Goal: Task Accomplishment & Management: Manage account settings

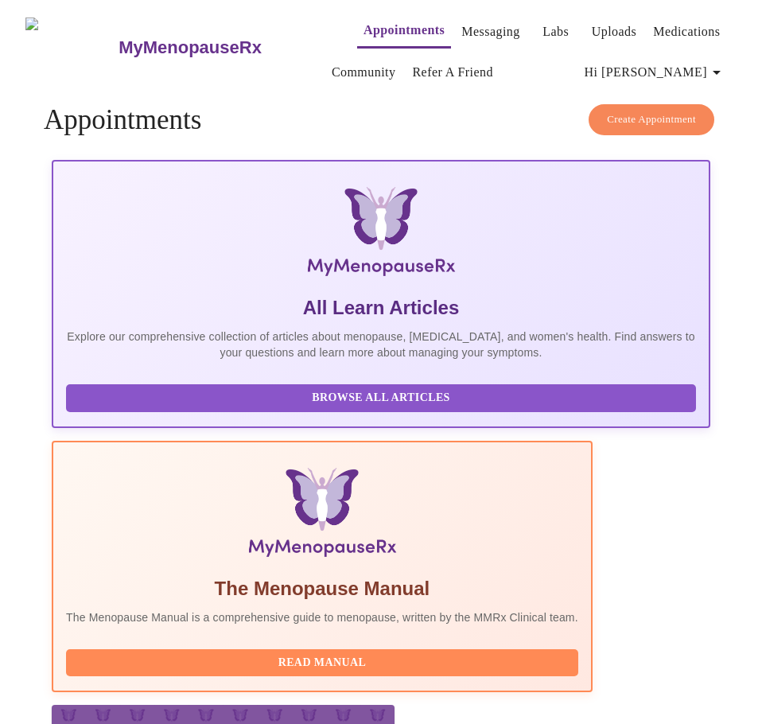
click at [714, 63] on icon "button" at bounding box center [716, 72] width 19 height 19
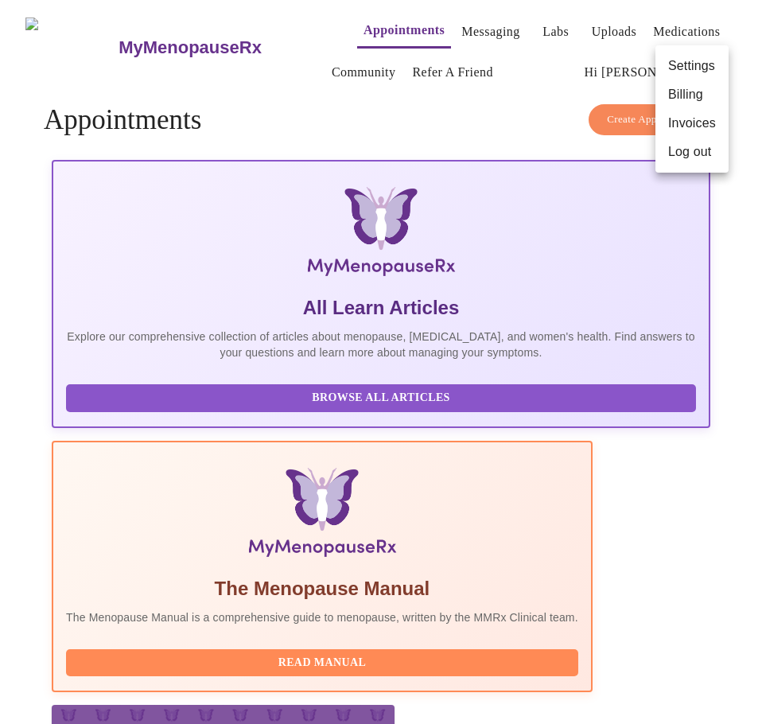
click at [679, 97] on li "Billing" at bounding box center [692, 94] width 73 height 29
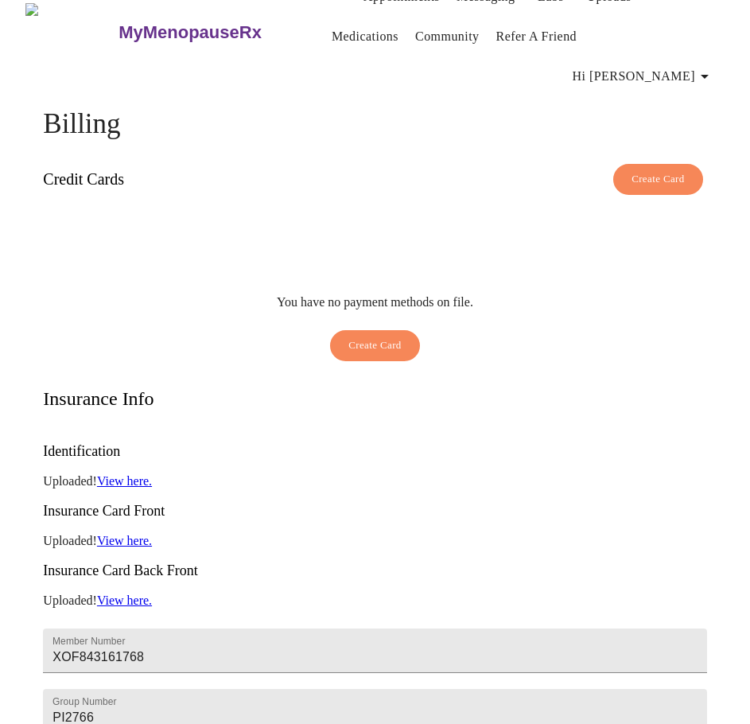
scroll to position [16, 0]
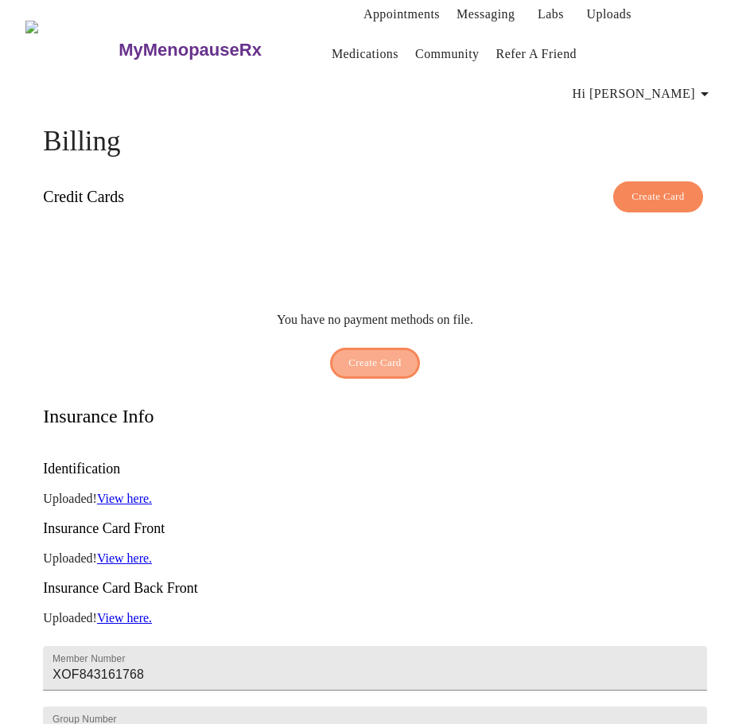
click at [367, 354] on span "Create Card" at bounding box center [374, 363] width 53 height 18
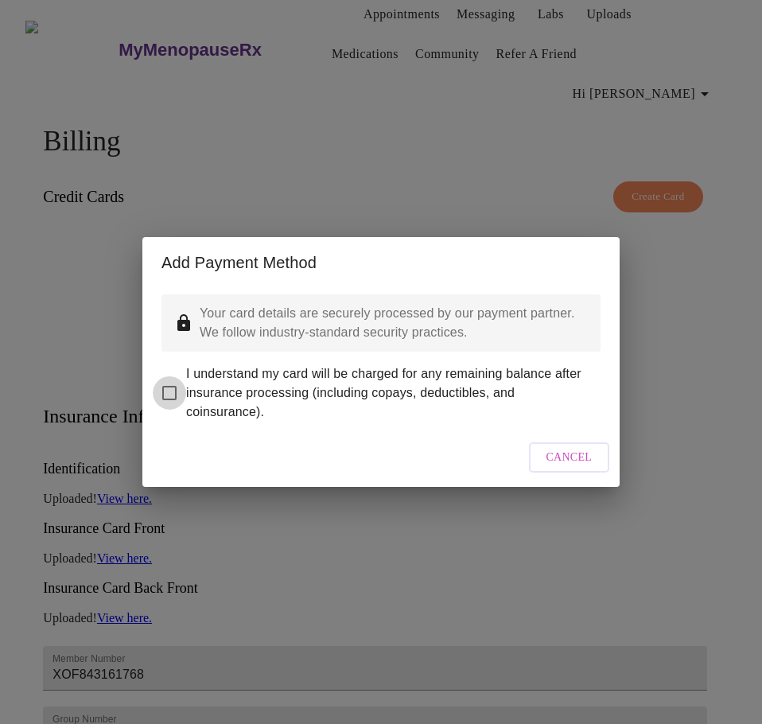
click at [171, 382] on input "I understand my card will be charged for any remaining balance after insurance …" at bounding box center [169, 392] width 33 height 33
checkbox input "true"
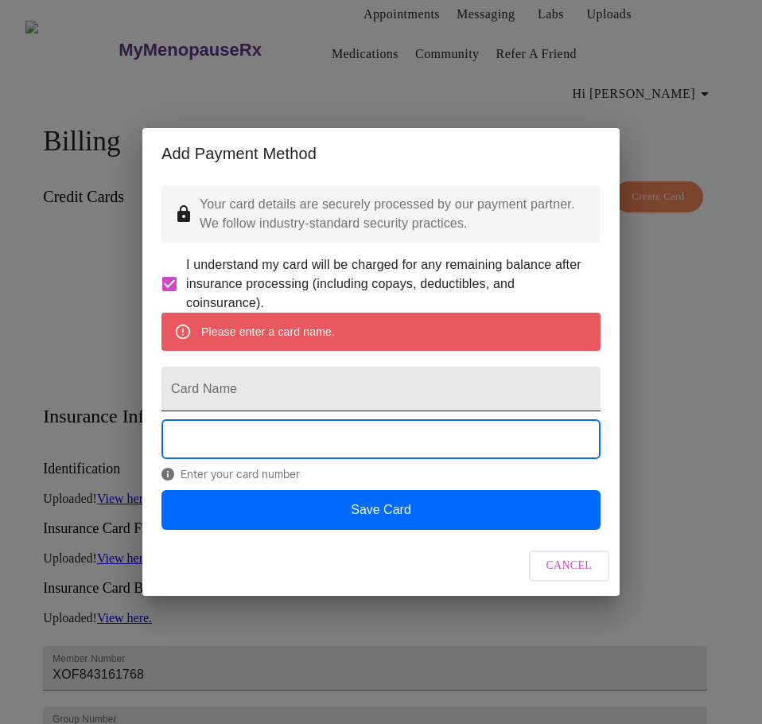
click at [228, 388] on input "Card Name" at bounding box center [381, 389] width 439 height 45
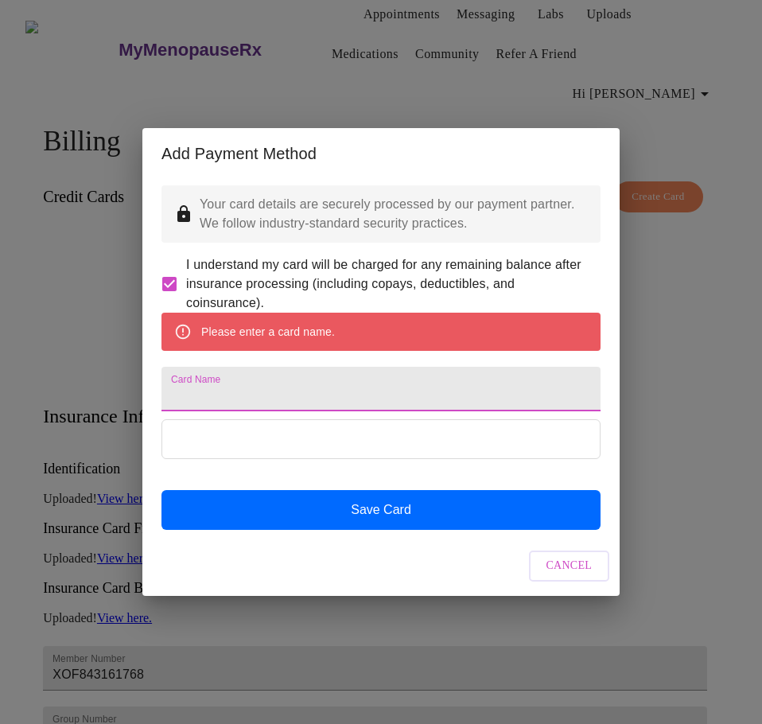
click at [212, 397] on input "Card Name" at bounding box center [381, 389] width 439 height 45
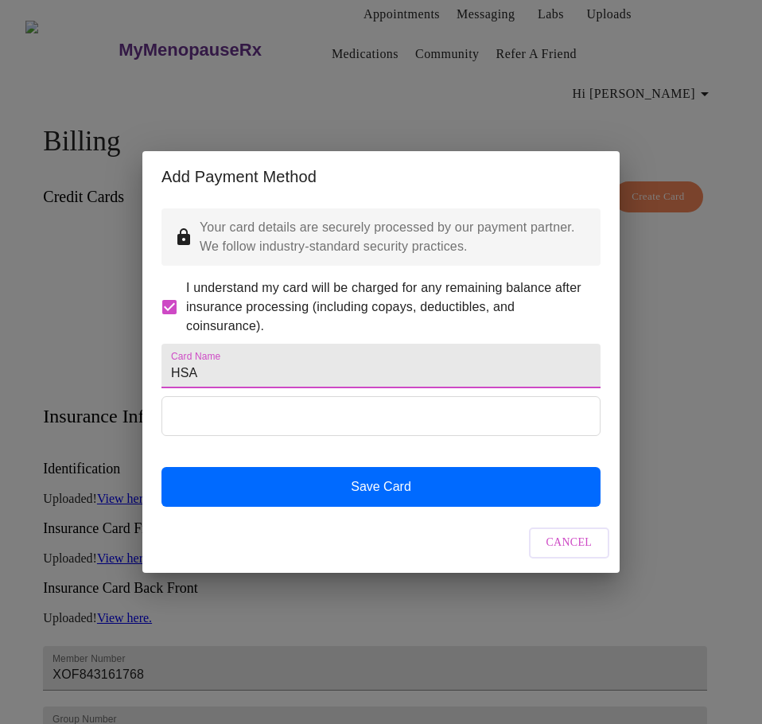
type input "HSA"
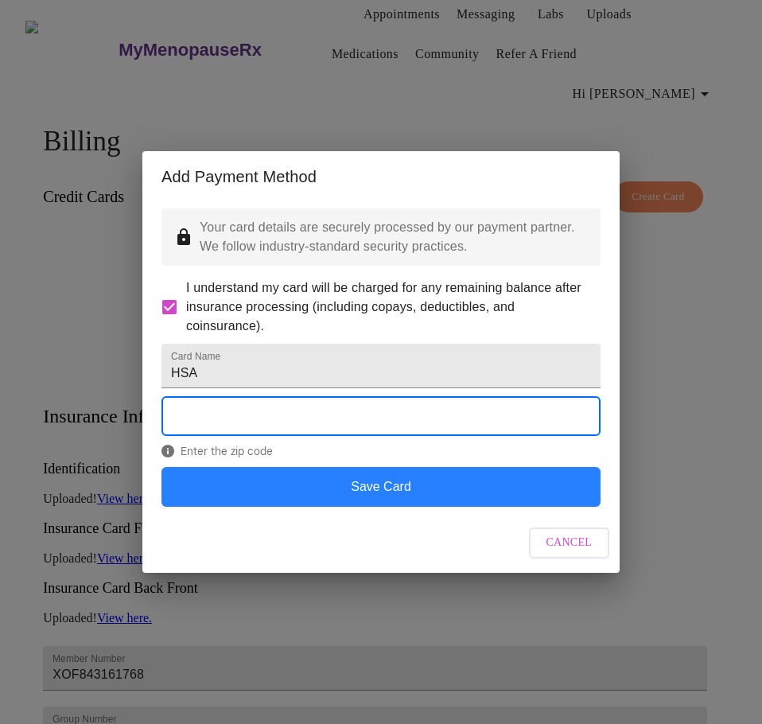
click at [382, 507] on button "Save Card" at bounding box center [381, 487] width 439 height 40
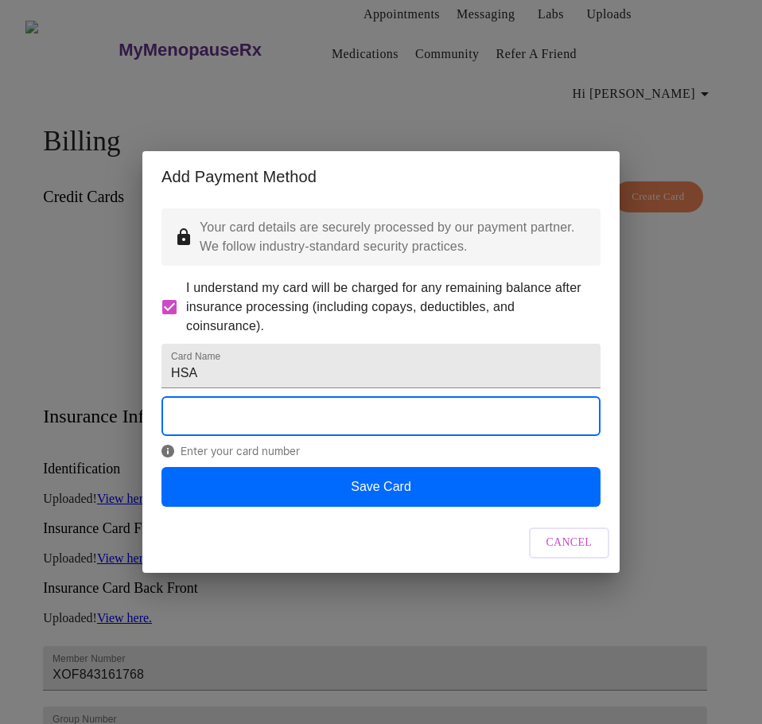
click at [189, 570] on div "Cancel" at bounding box center [380, 543] width 477 height 60
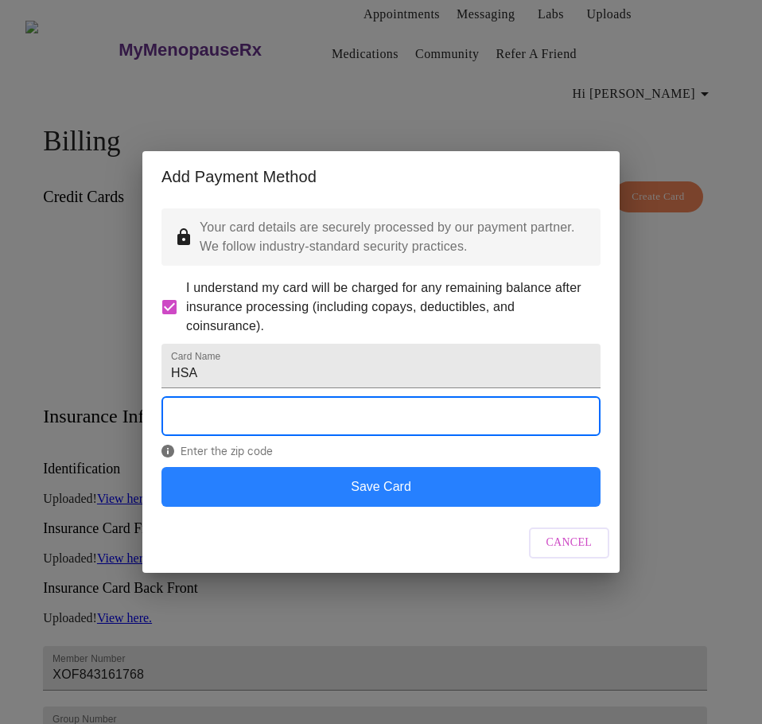
click at [393, 505] on button "Save Card" at bounding box center [381, 487] width 439 height 40
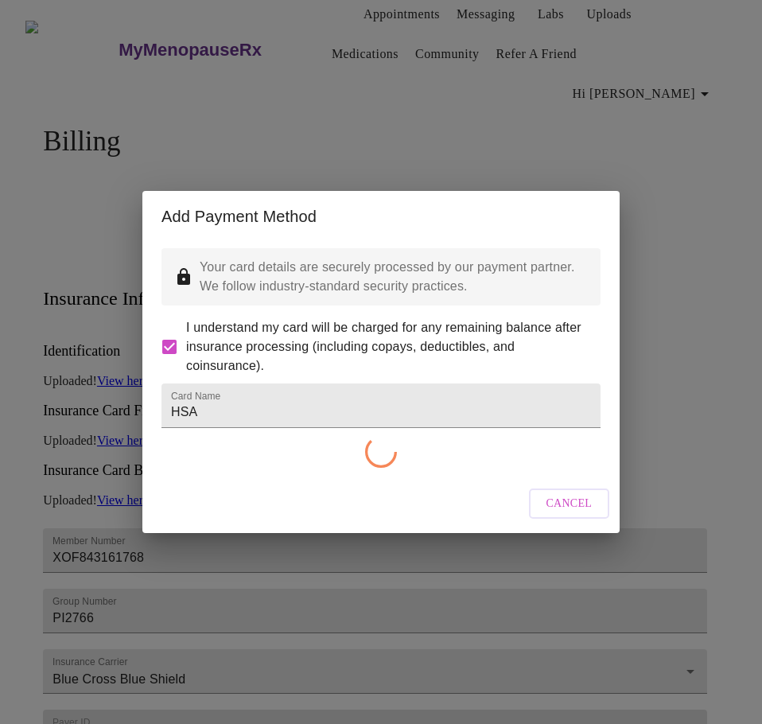
checkbox input "false"
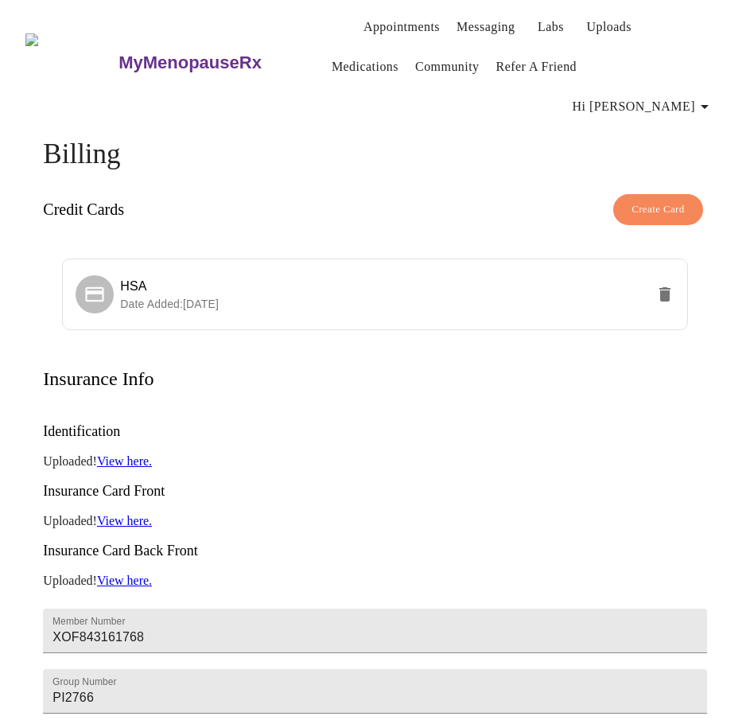
scroll to position [0, 0]
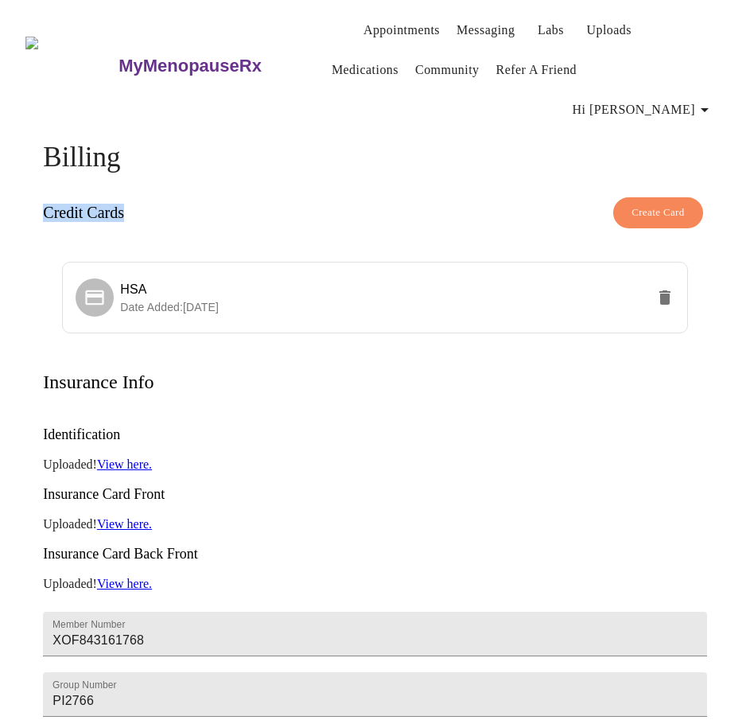
drag, startPoint x: 40, startPoint y: 162, endPoint x: 123, endPoint y: 168, distance: 83.7
click at [123, 204] on h3 "Credit Cards" at bounding box center [83, 213] width 81 height 18
click at [668, 99] on span "Hi [PERSON_NAME]" at bounding box center [644, 110] width 142 height 22
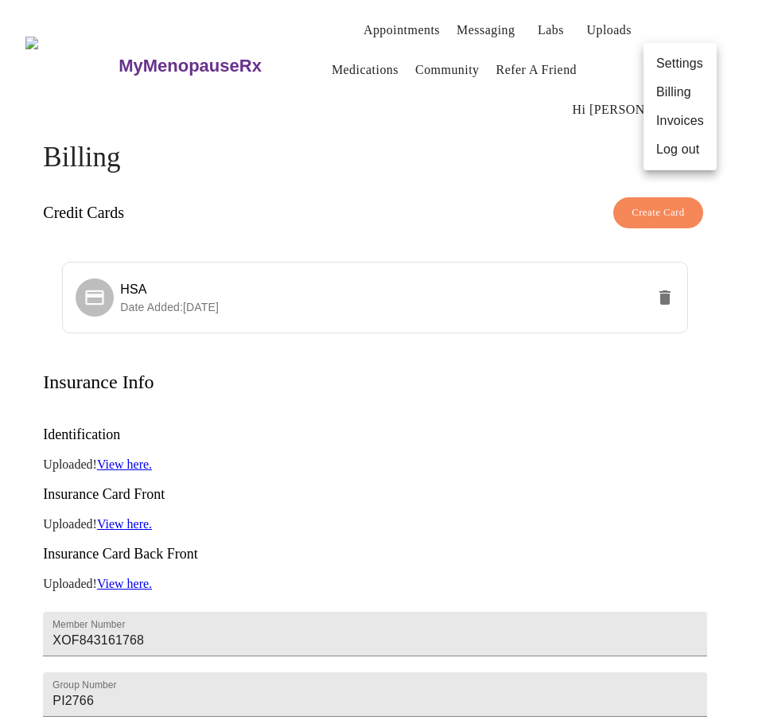
click at [489, 124] on div at bounding box center [381, 362] width 762 height 724
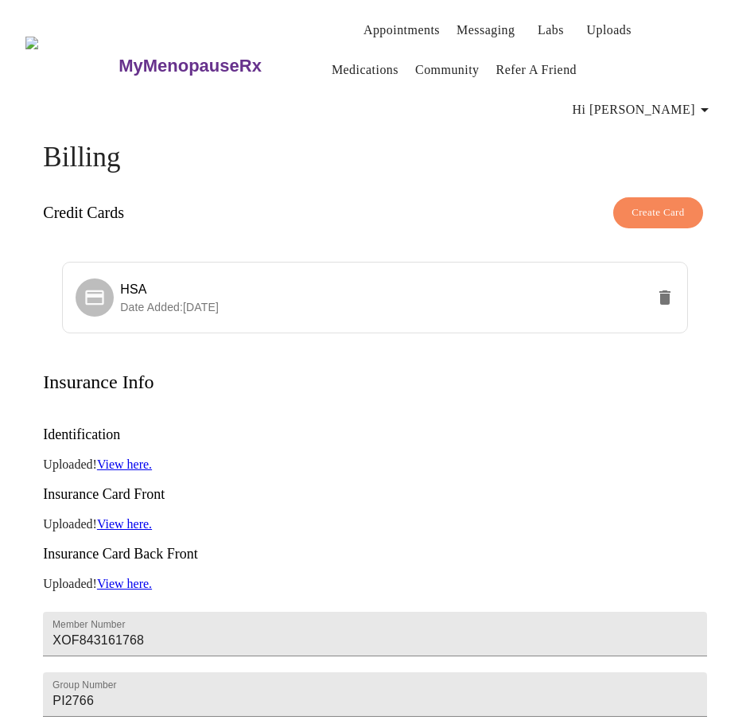
click at [664, 99] on span "Hi [PERSON_NAME]" at bounding box center [644, 110] width 142 height 22
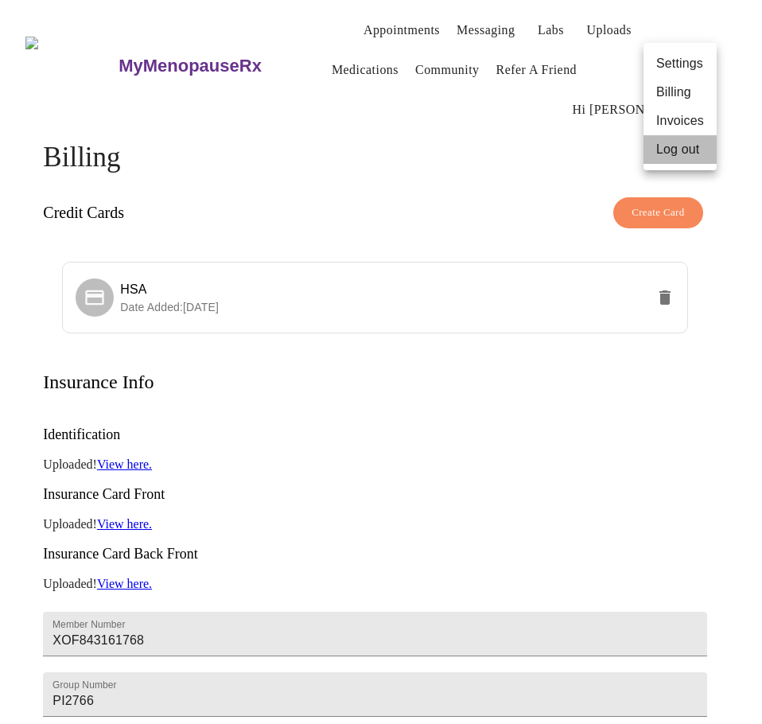
click at [670, 149] on li "Log out" at bounding box center [680, 149] width 73 height 29
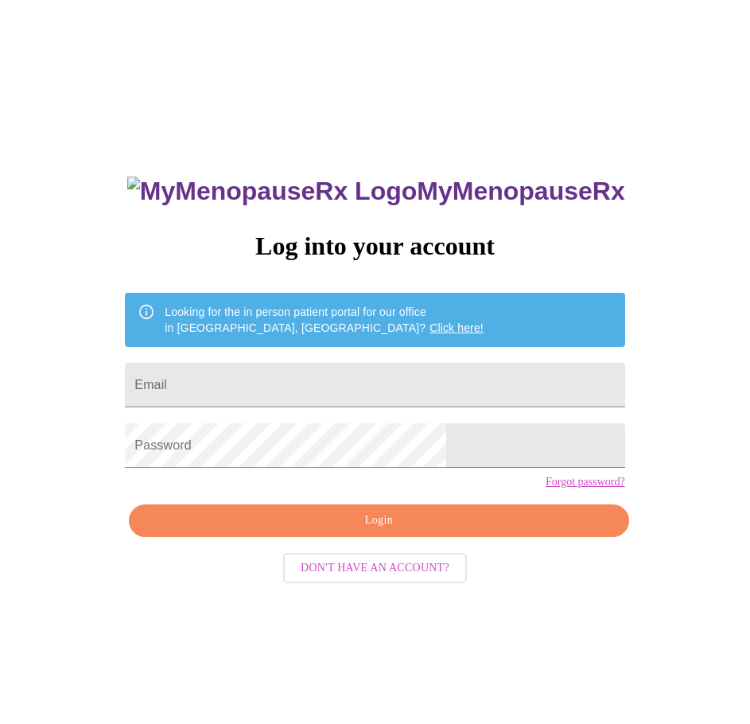
click at [686, 395] on div "MyMenopauseRx Log into your account Looking for the in person patient portal fo…" at bounding box center [375, 440] width 738 height 869
